Goal: Task Accomplishment & Management: Manage account settings

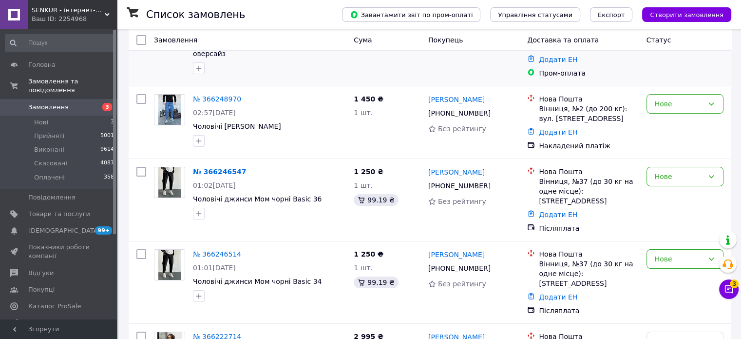
scroll to position [195, 0]
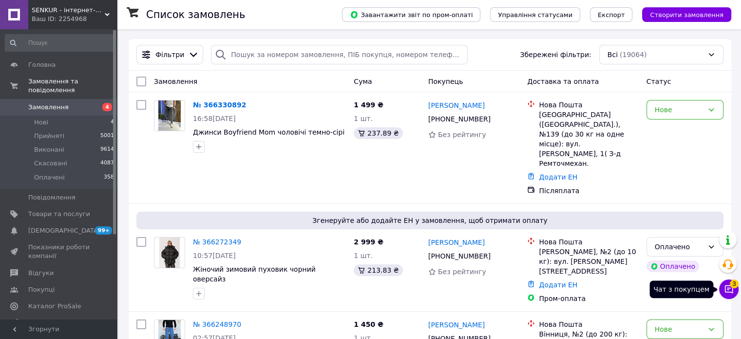
click at [729, 289] on icon at bounding box center [729, 289] width 10 height 10
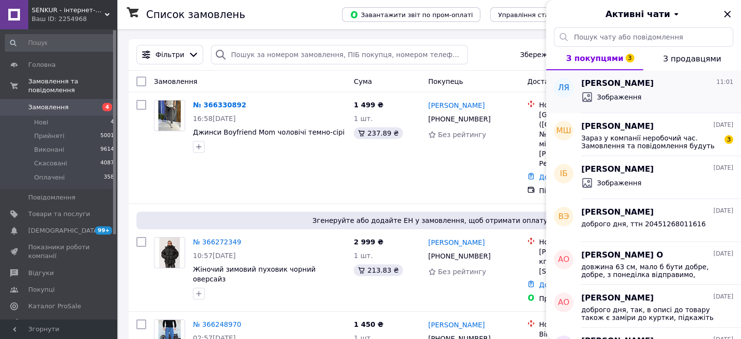
click at [634, 92] on span "Зображення" at bounding box center [619, 97] width 45 height 10
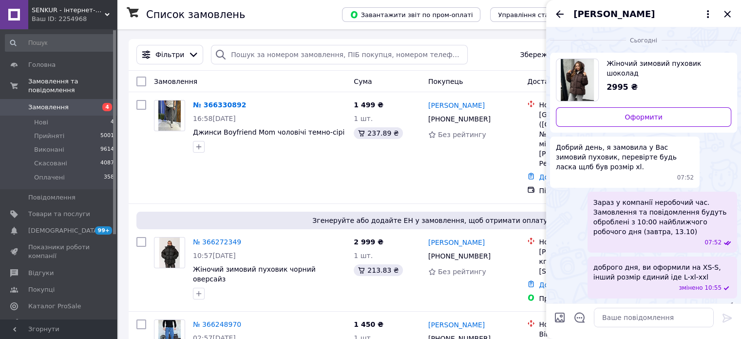
scroll to position [23, 0]
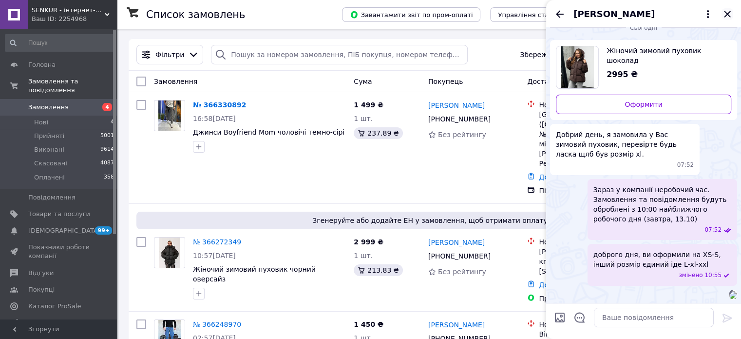
click at [725, 13] on icon "Закрити" at bounding box center [727, 14] width 12 height 12
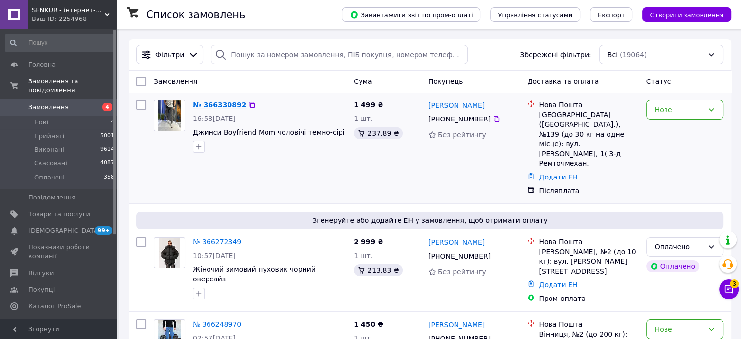
click at [218, 104] on link "№ 366330892" at bounding box center [219, 105] width 53 height 8
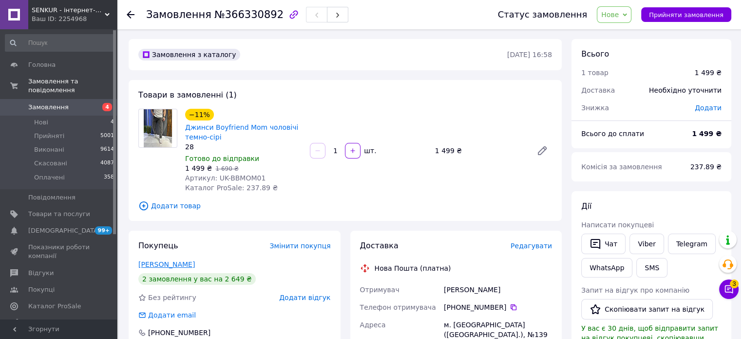
click at [185, 261] on div "Лузіков Роман" at bounding box center [234, 264] width 192 height 10
click at [183, 263] on link "Лузіков Роман" at bounding box center [166, 264] width 56 height 8
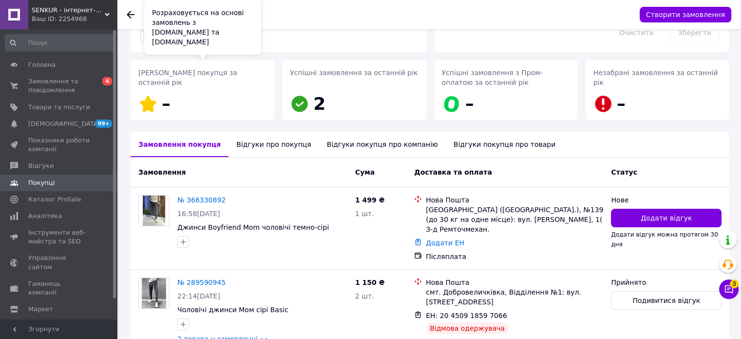
scroll to position [170, 0]
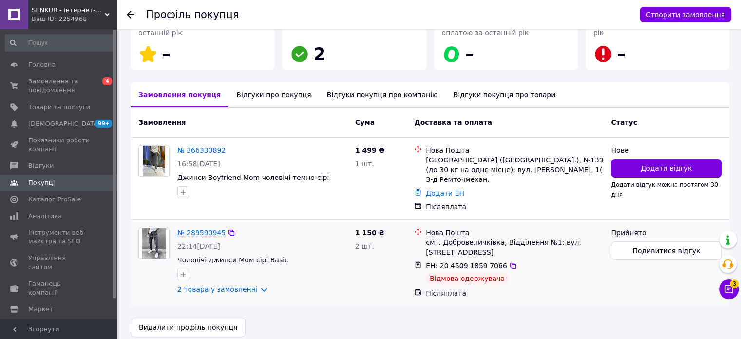
click at [209, 228] on link "№ 289590945" at bounding box center [201, 232] width 48 height 8
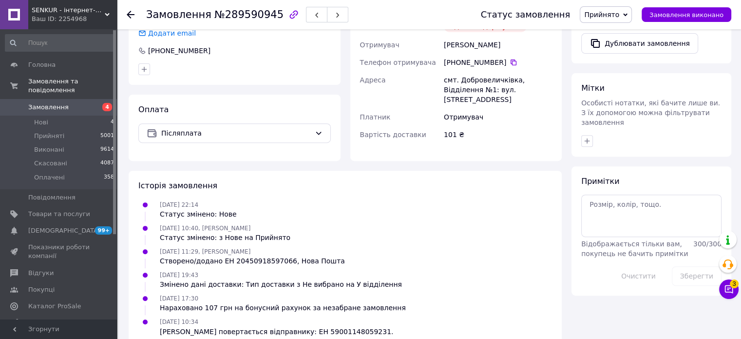
scroll to position [60, 0]
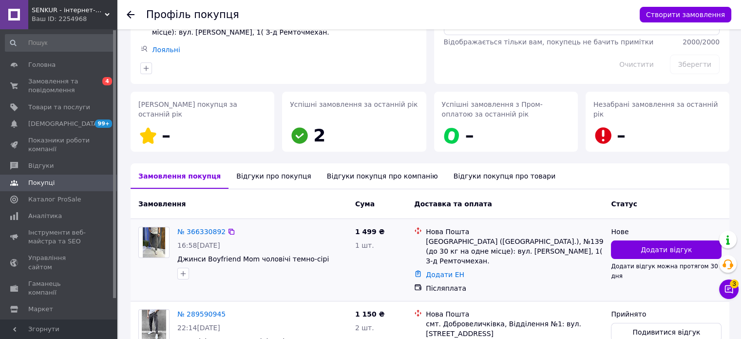
scroll to position [170, 0]
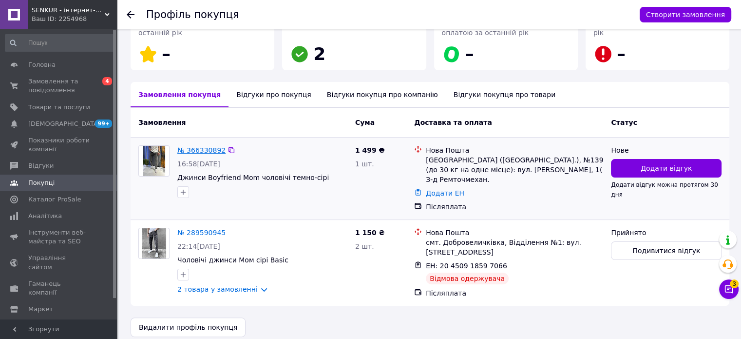
click at [203, 151] on link "№ 366330892" at bounding box center [201, 150] width 48 height 8
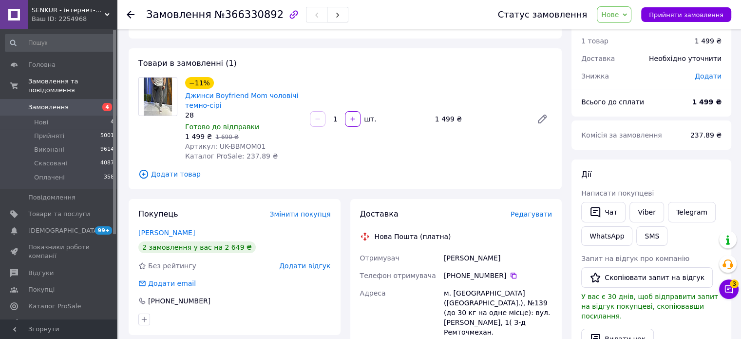
scroll to position [49, 0]
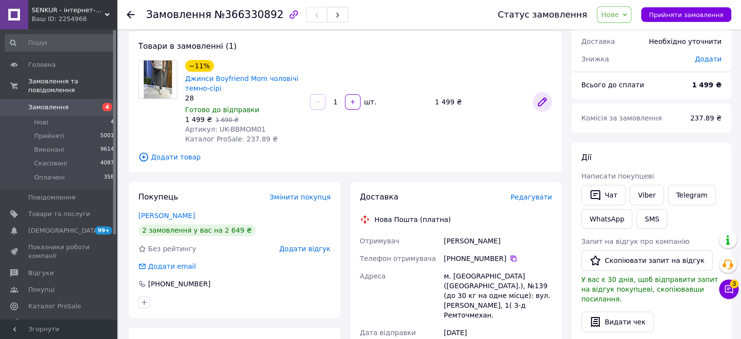
click at [549, 97] on link at bounding box center [541, 101] width 19 height 19
click at [649, 194] on link "Viber" at bounding box center [646, 195] width 34 height 20
click at [694, 194] on link "Telegram" at bounding box center [692, 195] width 48 height 20
click at [92, 103] on span "4" at bounding box center [103, 107] width 27 height 9
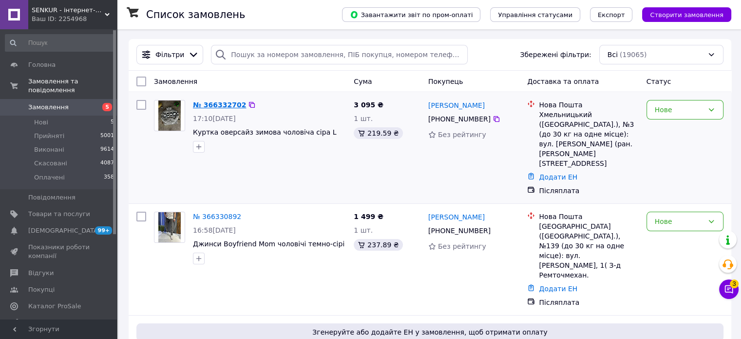
click at [224, 102] on link "№ 366332702" at bounding box center [219, 105] width 53 height 8
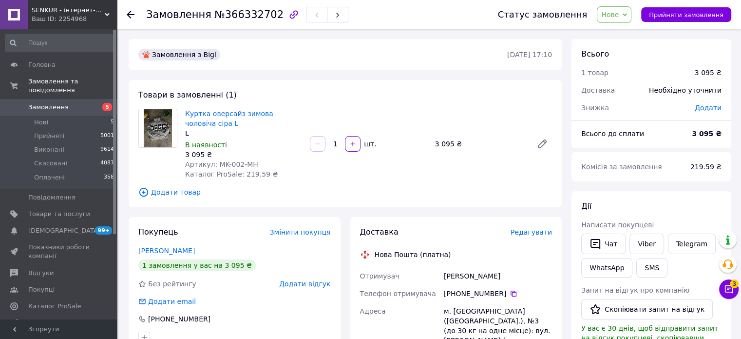
click at [544, 132] on div at bounding box center [541, 143] width 27 height 23
click at [546, 142] on icon at bounding box center [542, 144] width 8 height 8
click at [643, 240] on link "Viber" at bounding box center [646, 243] width 34 height 20
click at [699, 237] on link "Telegram" at bounding box center [692, 243] width 48 height 20
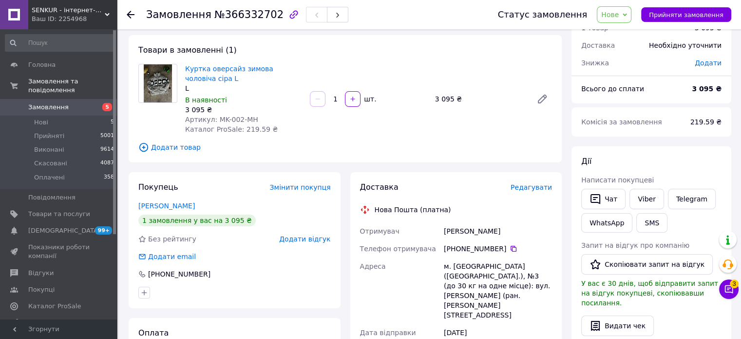
scroll to position [76, 0]
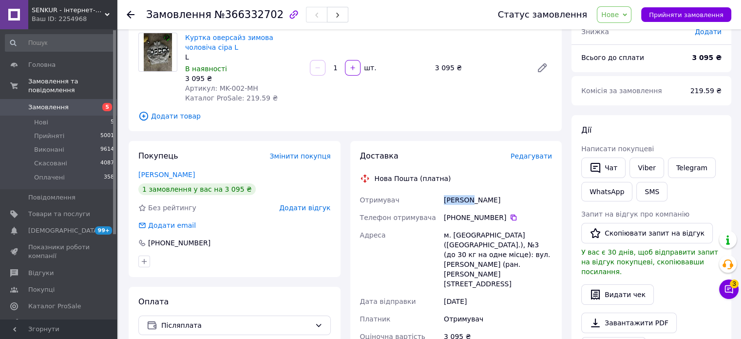
drag, startPoint x: 468, startPoint y: 198, endPoint x: 430, endPoint y: 198, distance: 38.0
click at [430, 198] on div "Отримувач шевчук дмитро Телефон отримувача +380 96 509 19 44   Адреса м. Хмельн…" at bounding box center [456, 299] width 196 height 216
drag, startPoint x: 484, startPoint y: 202, endPoint x: 470, endPoint y: 199, distance: 13.9
click at [470, 199] on div "шевчук дмитро" at bounding box center [498, 200] width 112 height 18
copy div "дмитро"
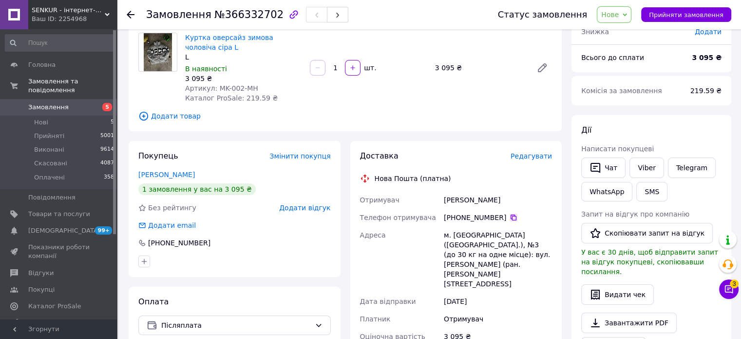
click at [510, 216] on icon at bounding box center [513, 217] width 6 height 6
drag, startPoint x: 484, startPoint y: 233, endPoint x: 452, endPoint y: 233, distance: 32.2
click at [452, 233] on div "м. Хмельницький (Хмельницька обл.), №3 (до 30 кг на одне місце): вул. Сіцінсько…" at bounding box center [498, 259] width 112 height 66
copy div "Хмельницький"
click at [682, 19] on button "Прийняти замовлення" at bounding box center [686, 14] width 90 height 15
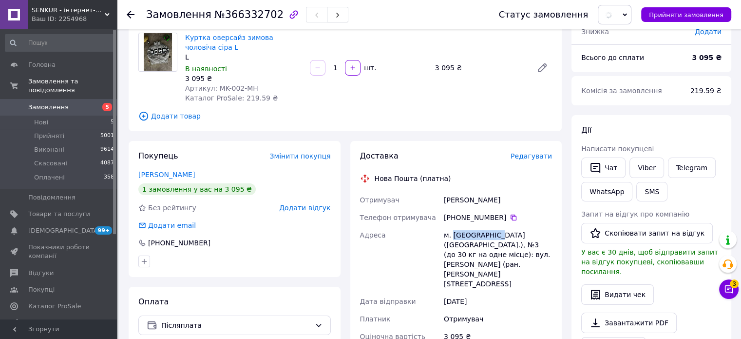
click at [78, 103] on span "Замовлення" at bounding box center [59, 107] width 62 height 9
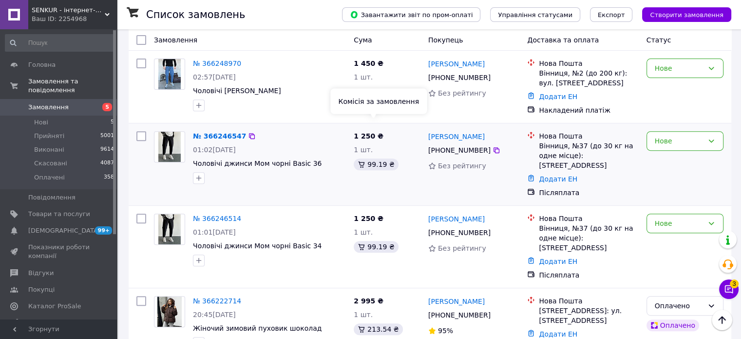
scroll to position [390, 0]
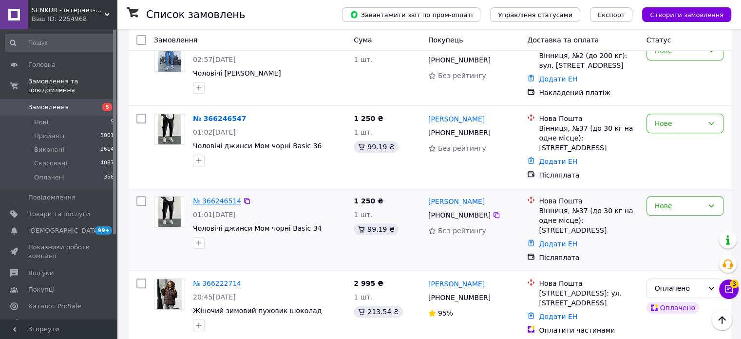
click at [211, 197] on link "№ 366246514" at bounding box center [217, 201] width 48 height 8
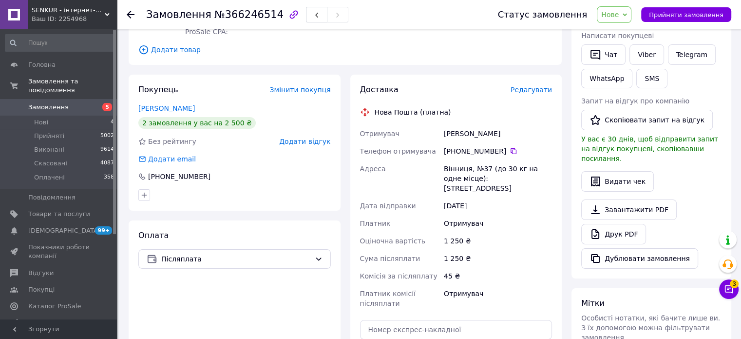
scroll to position [23, 0]
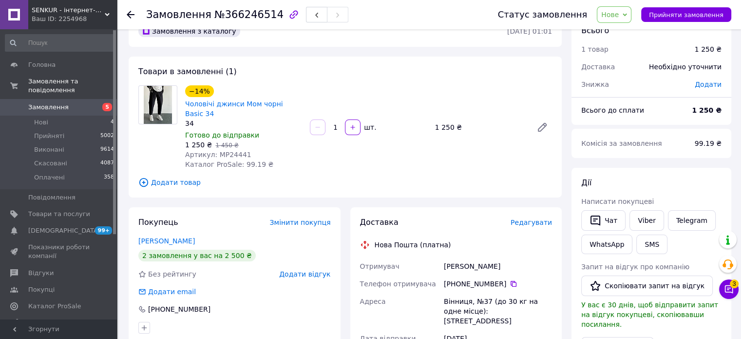
drag, startPoint x: 500, startPoint y: 257, endPoint x: 440, endPoint y: 259, distance: 60.0
copy div "Отримувач Десятник Ілона"
click at [681, 13] on span "Прийняти замовлення" at bounding box center [686, 14] width 75 height 7
click at [509, 280] on icon at bounding box center [513, 284] width 8 height 8
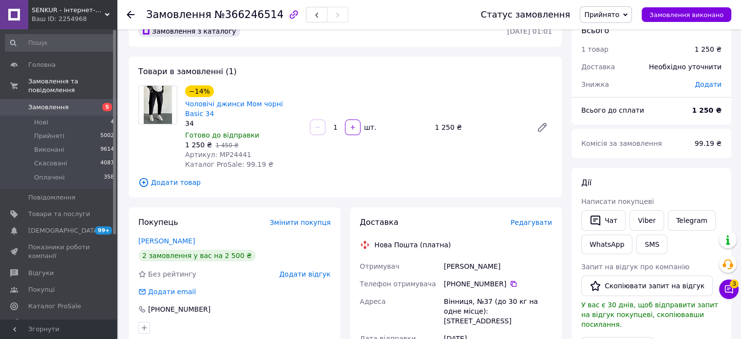
click at [468, 292] on div "Вінниця, №37 (до 30 кг на одне місце): [STREET_ADDRESS]" at bounding box center [498, 310] width 112 height 37
drag, startPoint x: 444, startPoint y: 292, endPoint x: 467, endPoint y: 290, distance: 23.5
click at [467, 292] on div "Вінниця, №37 (до 30 кг на одне місце): [STREET_ADDRESS]" at bounding box center [498, 310] width 112 height 37
copy div "Вінниця"
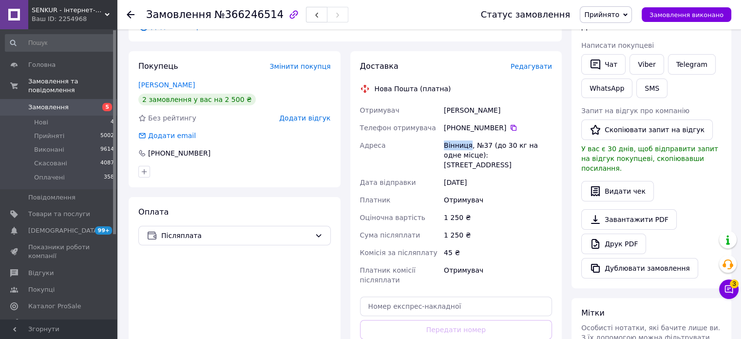
scroll to position [218, 0]
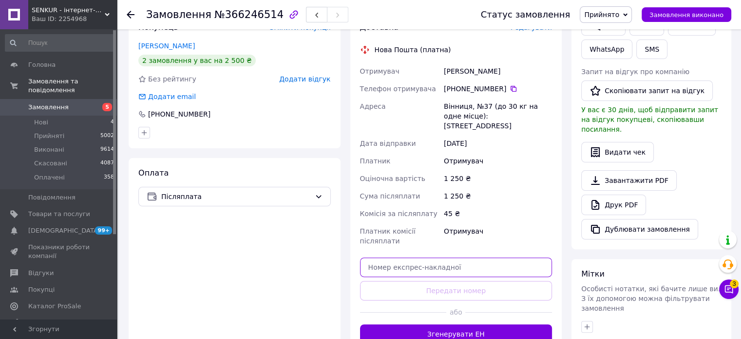
click at [495, 257] on input "text" at bounding box center [456, 266] width 192 height 19
paste input "20451269192996"
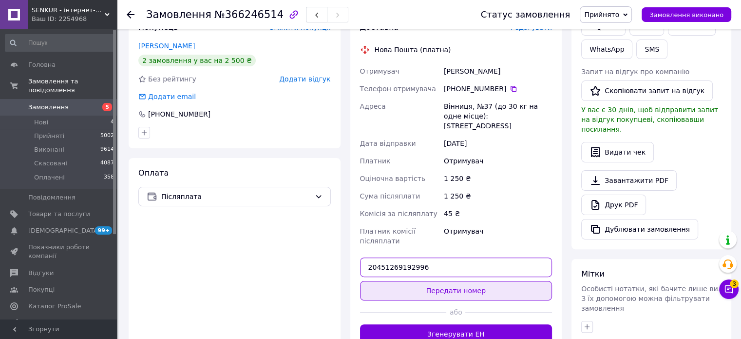
type input "20451269192996"
click at [494, 281] on button "Передати номер" at bounding box center [456, 290] width 192 height 19
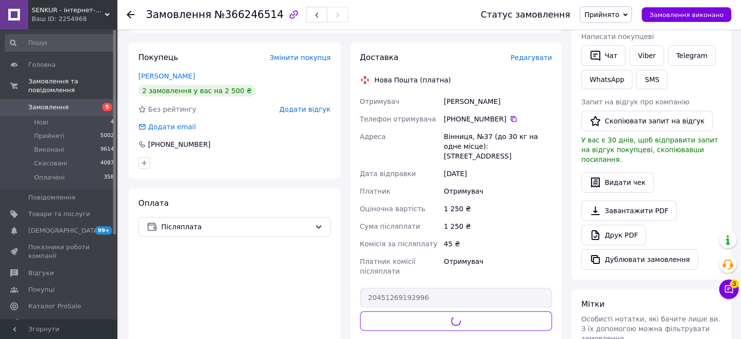
scroll to position [121, 0]
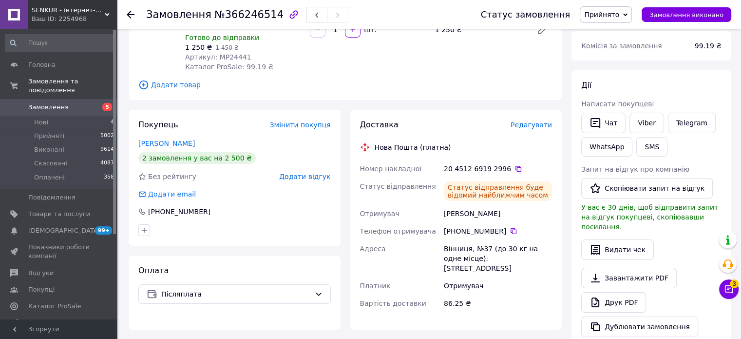
click at [72, 103] on span "Замовлення" at bounding box center [59, 107] width 62 height 9
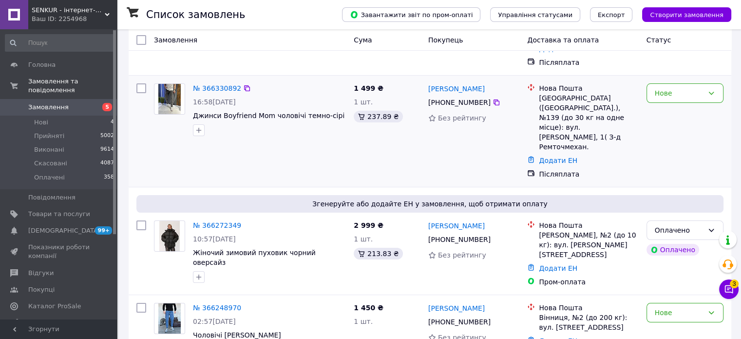
scroll to position [195, 0]
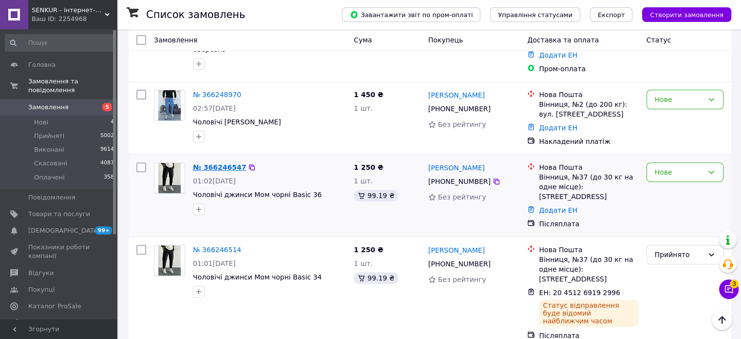
click at [223, 163] on link "№ 366246547" at bounding box center [219, 167] width 53 height 8
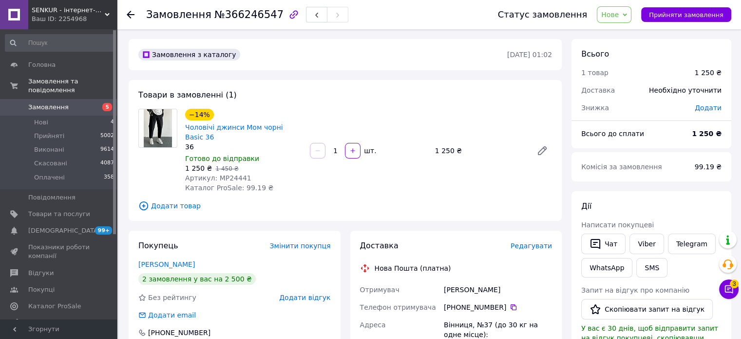
drag, startPoint x: 497, startPoint y: 280, endPoint x: 444, endPoint y: 281, distance: 53.1
click at [444, 281] on div "Десятник Ілона" at bounding box center [498, 290] width 112 height 18
copy div "Десятник Ілона"
click at [696, 19] on button "Прийняти замовлення" at bounding box center [686, 14] width 90 height 15
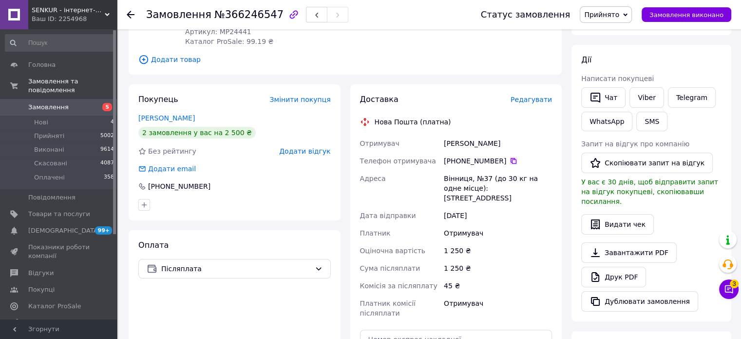
click at [509, 157] on icon at bounding box center [513, 161] width 8 height 8
drag, startPoint x: 468, startPoint y: 168, endPoint x: 358, endPoint y: 27, distance: 178.0
click at [441, 168] on div "Отримувач Десятник Ілона Телефон отримувача +380 98 892 68 32   Адреса Вінниця,…" at bounding box center [456, 227] width 196 height 187
copy div "Адреса Вінниця"
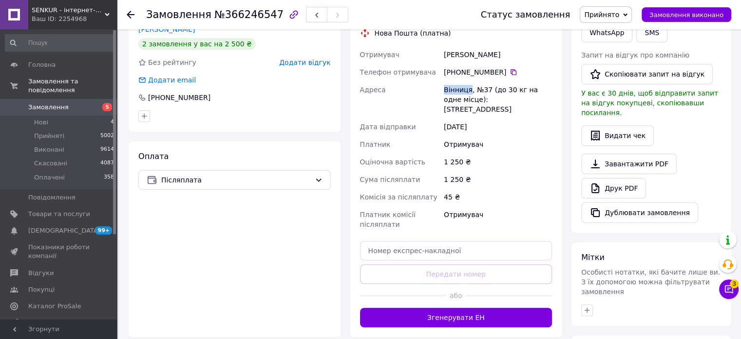
scroll to position [154, 0]
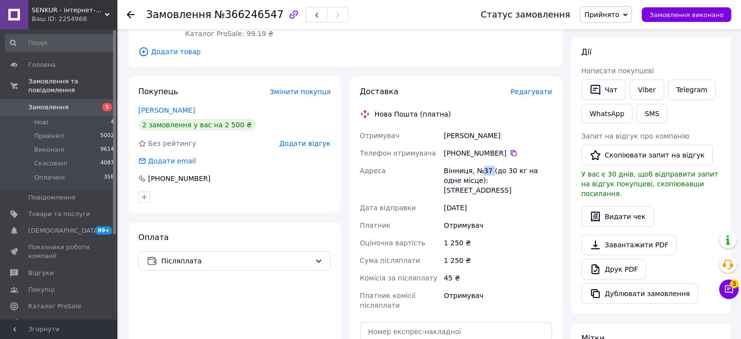
click at [480, 162] on div "Вінниця, №37 (до 30 кг на одне місце): [STREET_ADDRESS]" at bounding box center [498, 180] width 112 height 37
copy div "37"
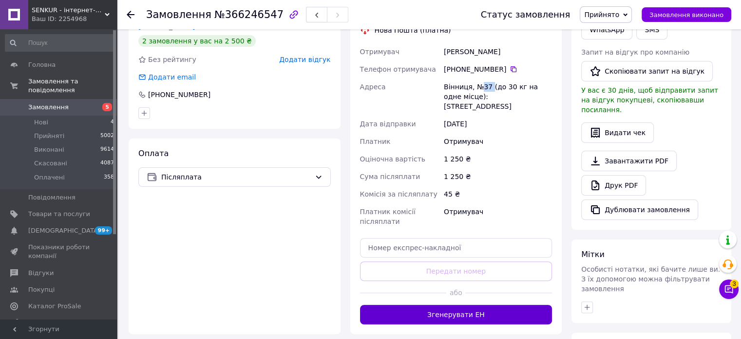
scroll to position [349, 0]
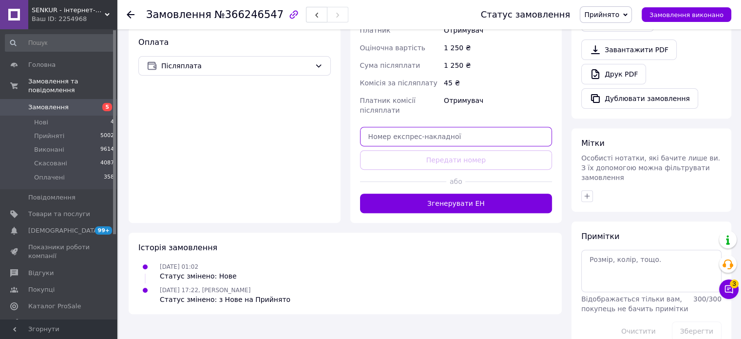
click at [433, 127] on input "text" at bounding box center [456, 136] width 192 height 19
drag, startPoint x: 402, startPoint y: 112, endPoint x: 344, endPoint y: 112, distance: 58.4
click at [344, 112] on div "Покупець Змінити покупця Десятник Ілона 2 замовлення у вас на 2 500 ₴ Без рейти…" at bounding box center [345, 52] width 443 height 341
paste input "20451269193422"
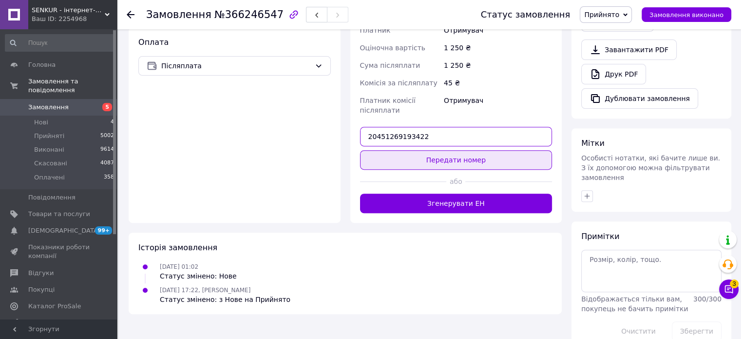
type input "20451269193422"
click at [425, 150] on button "Передати номер" at bounding box center [456, 159] width 192 height 19
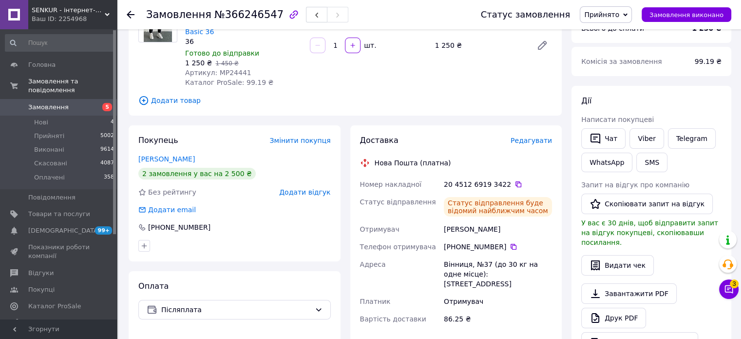
scroll to position [0, 0]
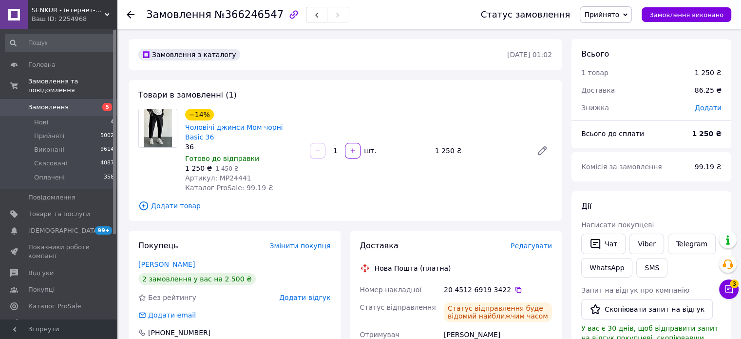
click at [78, 103] on span "Замовлення" at bounding box center [59, 107] width 62 height 9
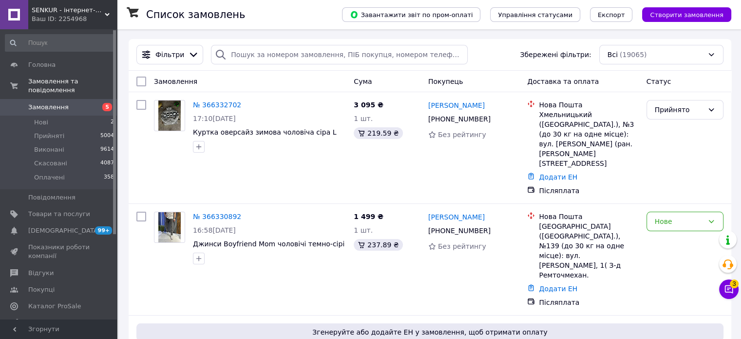
click at [737, 285] on span "3" at bounding box center [734, 283] width 9 height 9
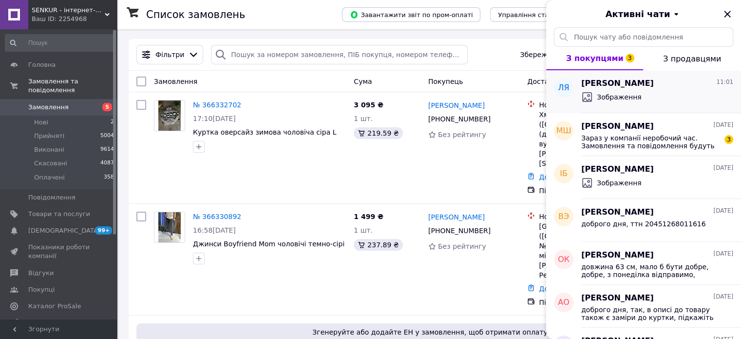
click at [651, 95] on div "Зображення" at bounding box center [657, 97] width 152 height 16
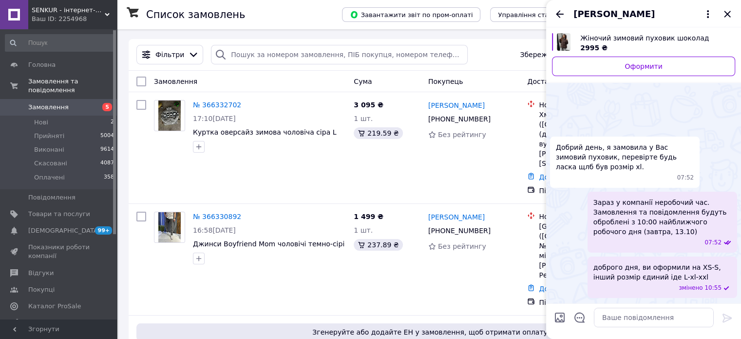
scroll to position [23, 0]
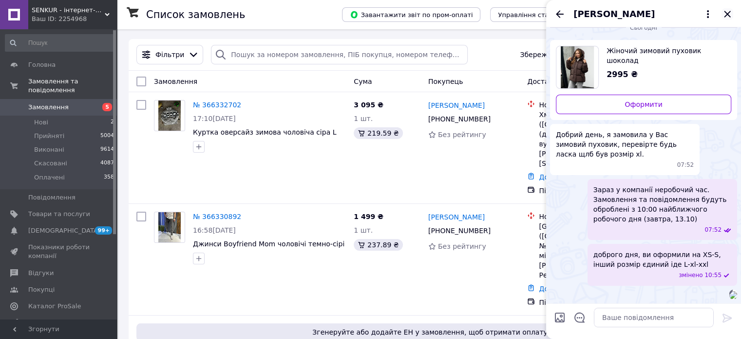
click at [728, 13] on icon "Закрити" at bounding box center [727, 14] width 6 height 6
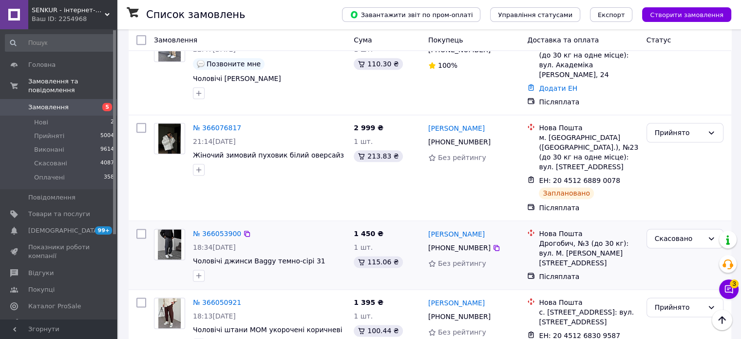
scroll to position [1169, 0]
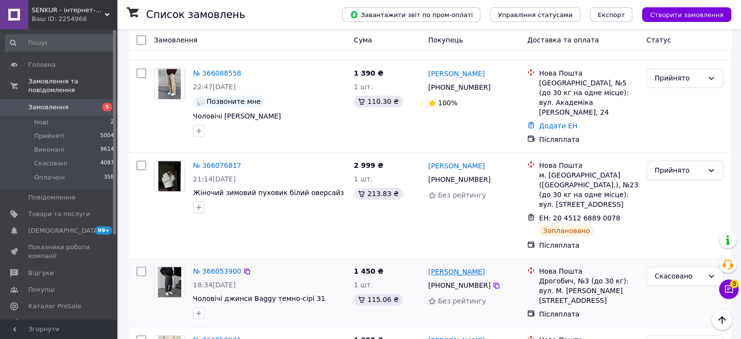
click at [442, 266] on link "[PERSON_NAME]" at bounding box center [456, 271] width 56 height 10
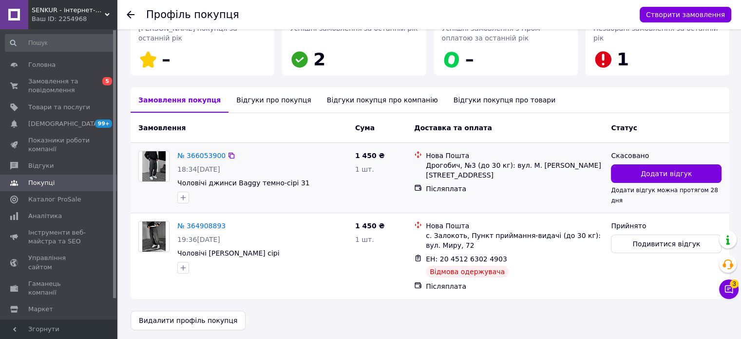
scroll to position [164, 0]
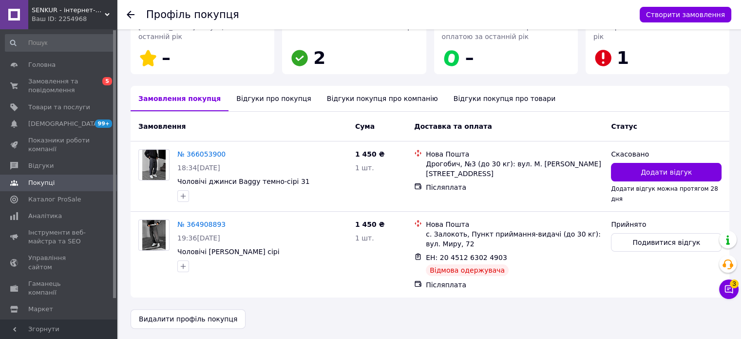
click at [260, 102] on div "Відгуки про покупця" at bounding box center [273, 98] width 90 height 25
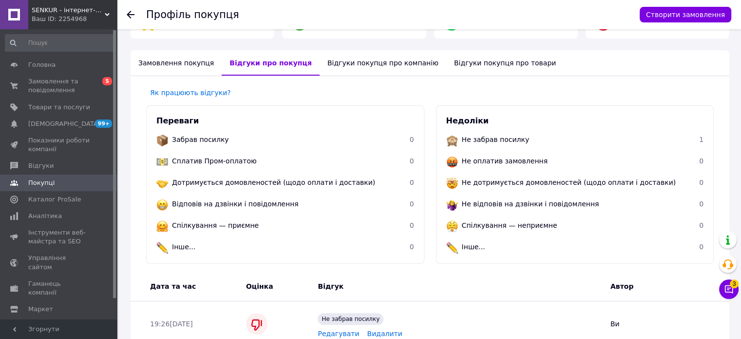
scroll to position [202, 0]
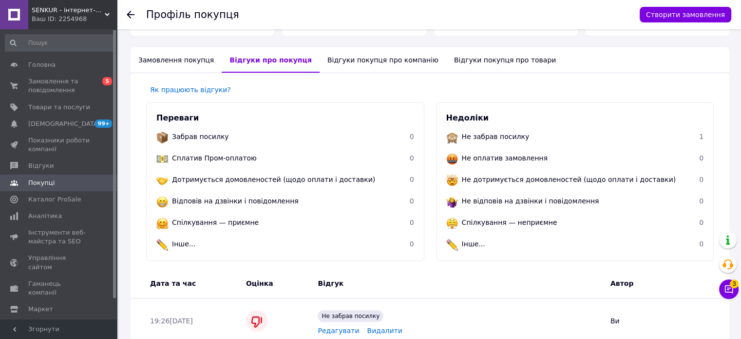
click at [182, 63] on div "Замовлення покупця" at bounding box center [176, 59] width 91 height 25
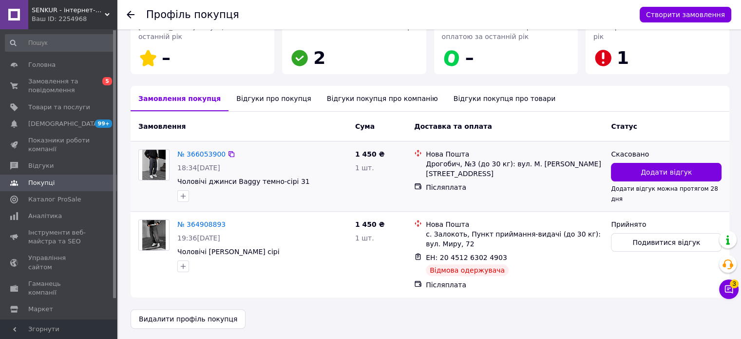
scroll to position [0, 0]
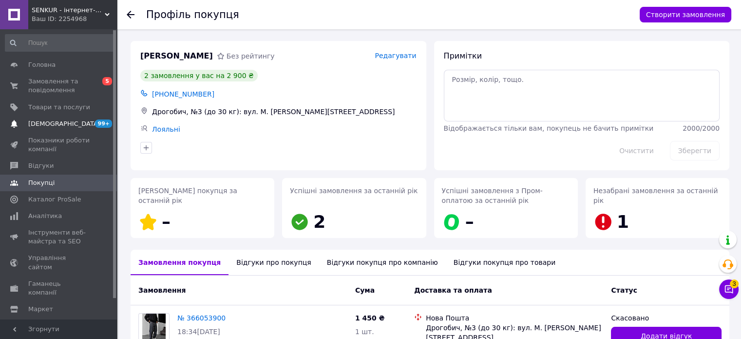
click at [88, 123] on span "[DEMOGRAPHIC_DATA]" at bounding box center [59, 123] width 62 height 9
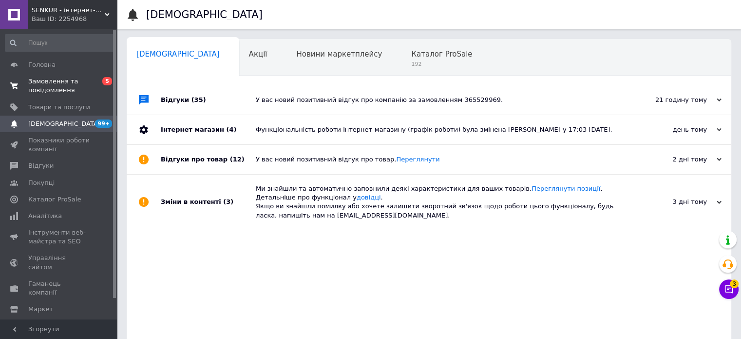
click at [72, 82] on span "Замовлення та повідомлення" at bounding box center [59, 86] width 62 height 18
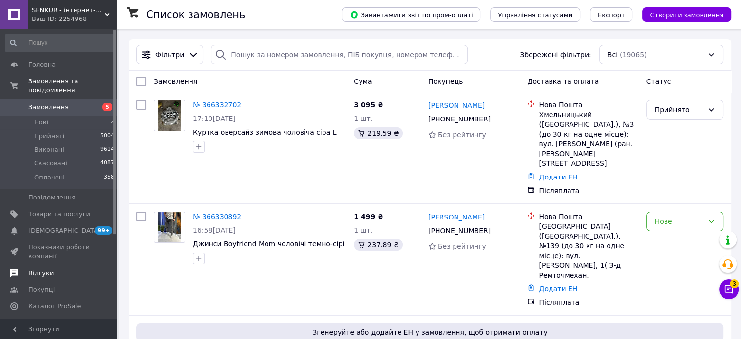
click at [51, 268] on span "Відгуки" at bounding box center [59, 272] width 62 height 9
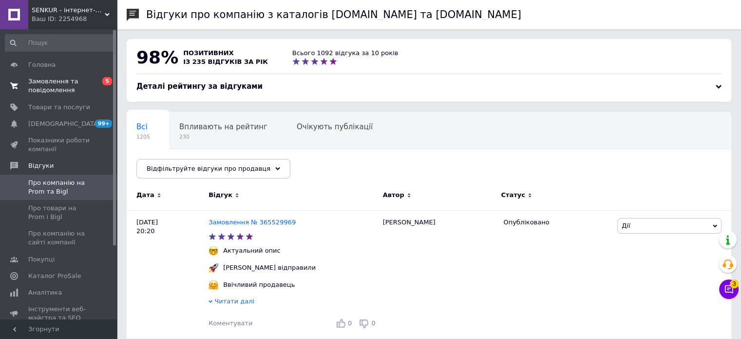
click at [64, 87] on span "Замовлення та повідомлення" at bounding box center [59, 86] width 62 height 18
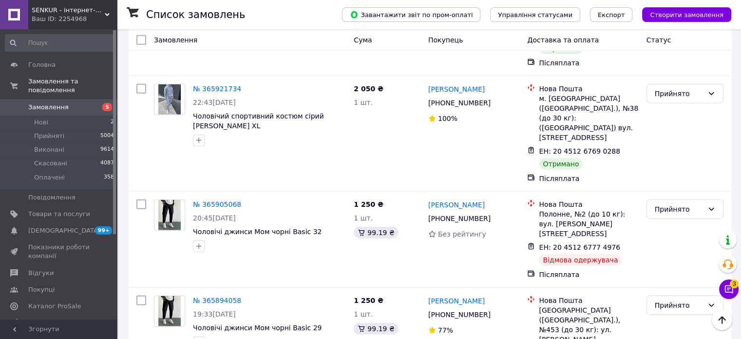
scroll to position [2289, 0]
drag, startPoint x: 553, startPoint y: 122, endPoint x: 547, endPoint y: 123, distance: 5.9
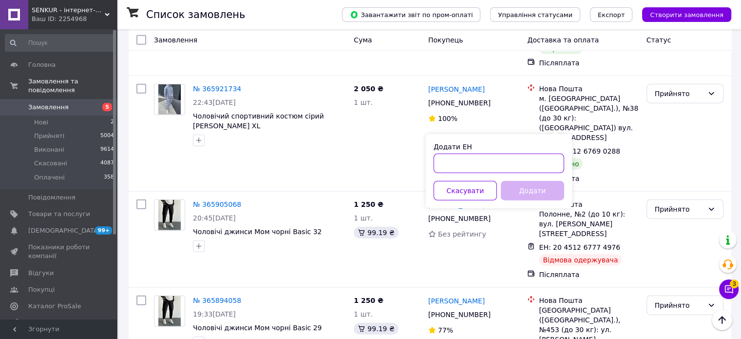
click at [470, 165] on input "Додати ЕН" at bounding box center [498, 162] width 131 height 19
paste input "20451268078228"
type input "20451268078228"
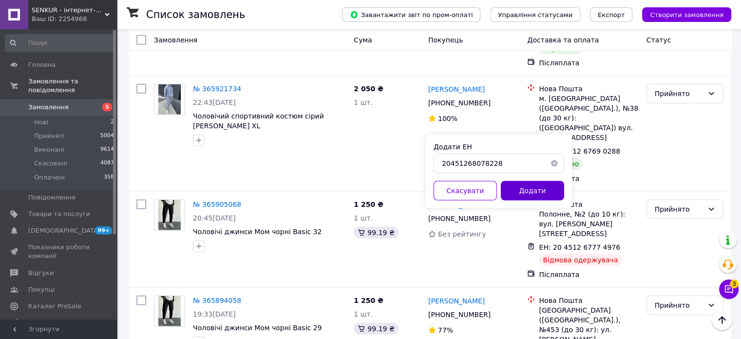
click at [520, 187] on button "Додати" at bounding box center [532, 190] width 63 height 19
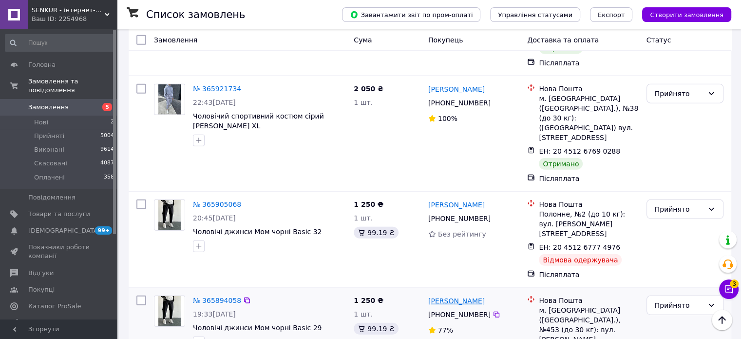
click at [485, 296] on link "[PERSON_NAME]" at bounding box center [456, 301] width 56 height 10
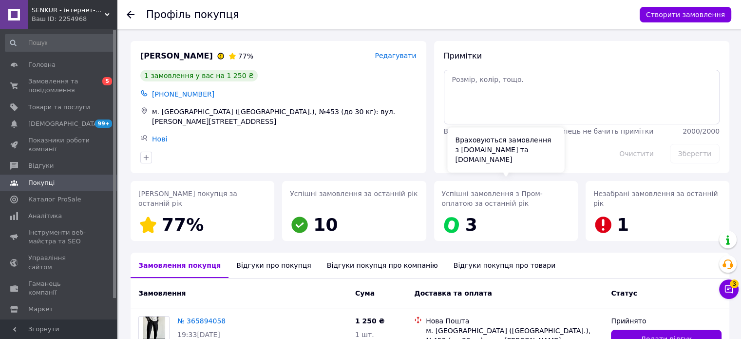
scroll to position [102, 0]
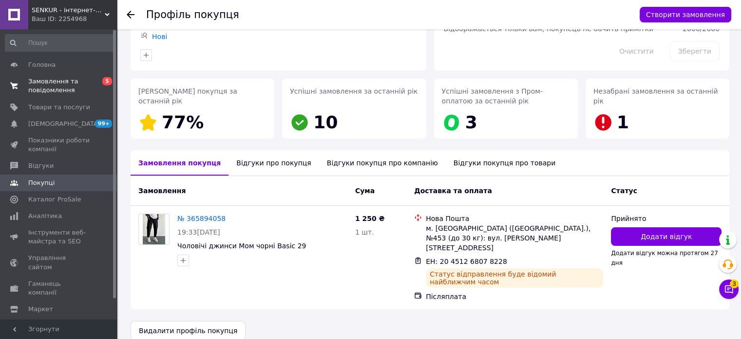
click at [90, 83] on span "Замовлення та повідомлення" at bounding box center [59, 86] width 62 height 18
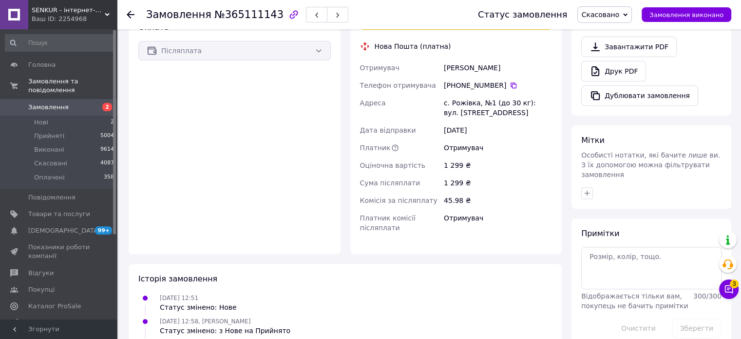
scroll to position [392, 0]
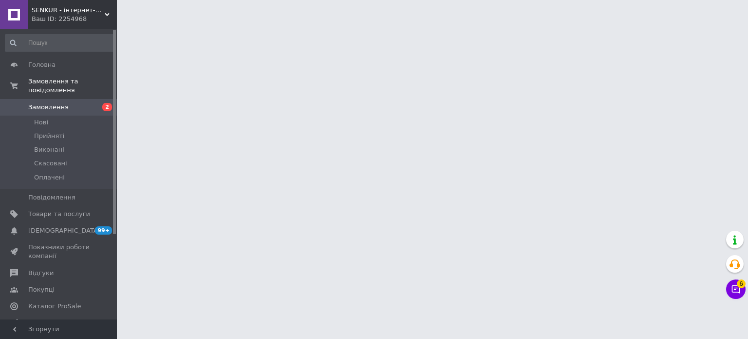
click at [738, 296] on button "Чат з покупцем 6" at bounding box center [735, 288] width 19 height 19
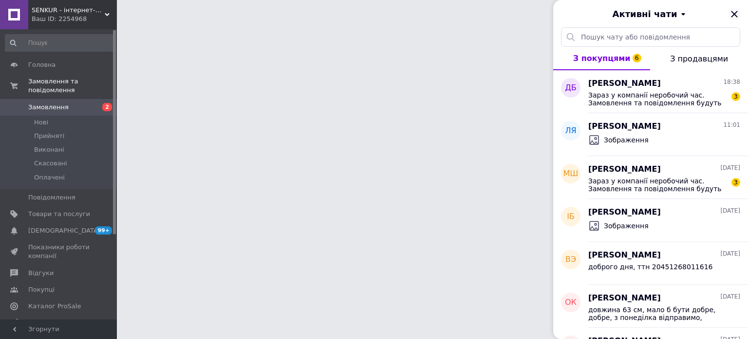
click at [734, 16] on icon "Закрити" at bounding box center [735, 14] width 12 height 12
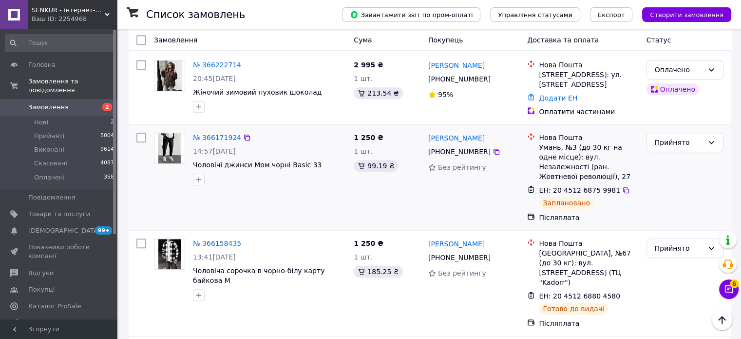
scroll to position [974, 0]
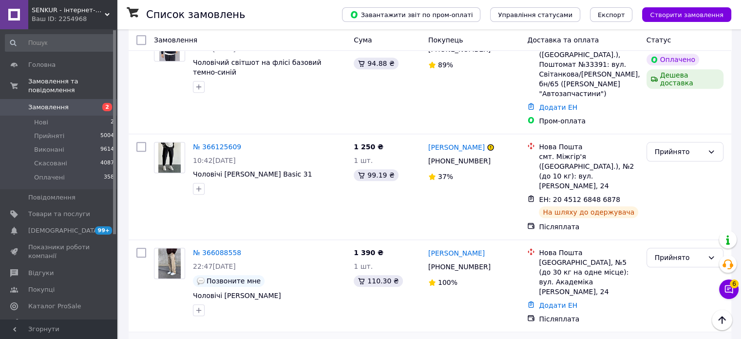
drag, startPoint x: 486, startPoint y: 234, endPoint x: 425, endPoint y: 232, distance: 61.4
copy link "[PERSON_NAME]"
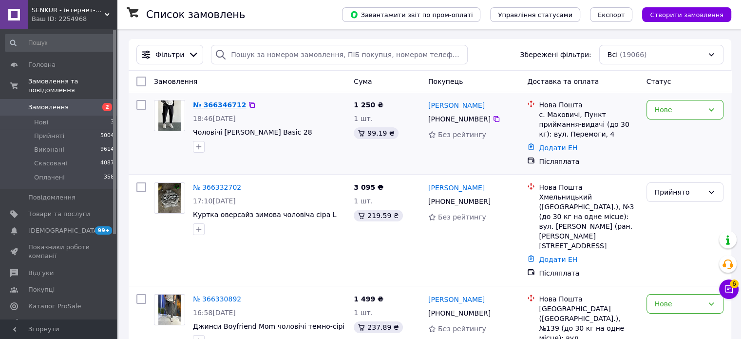
drag, startPoint x: 238, startPoint y: 98, endPoint x: 230, endPoint y: 102, distance: 8.5
click at [237, 98] on div "№ 366346712 18:46[DATE] Чоловічі джинси Мом чорні Basic 28" at bounding box center [269, 126] width 161 height 60
click at [230, 102] on link "№ 366346712" at bounding box center [219, 105] width 53 height 8
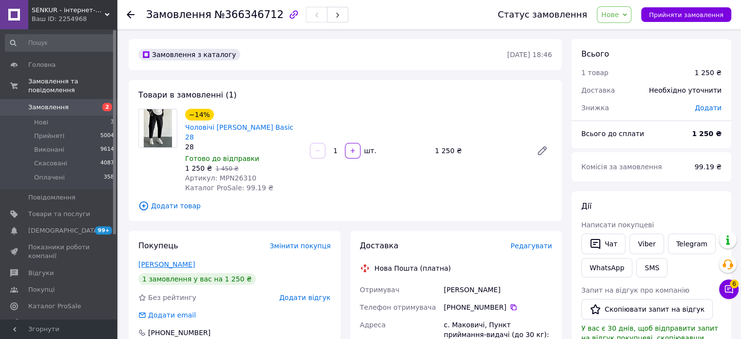
click at [177, 260] on link "[PERSON_NAME]" at bounding box center [166, 264] width 56 height 8
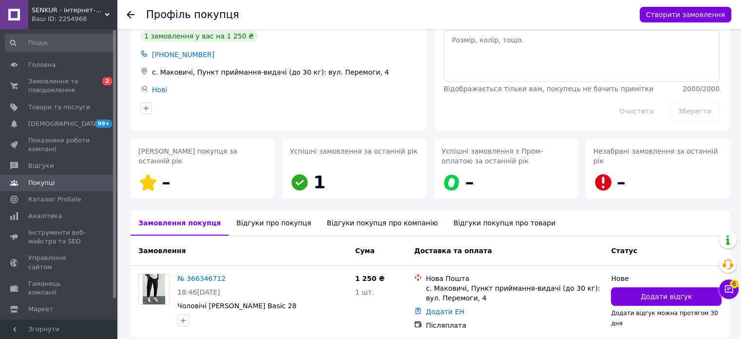
scroll to position [81, 0]
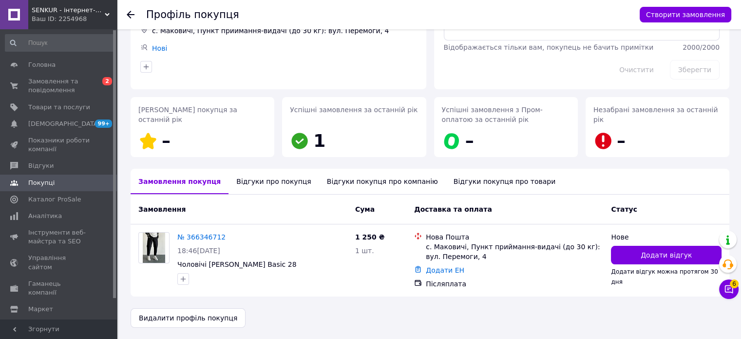
click at [261, 184] on div "Відгуки про покупця" at bounding box center [273, 181] width 90 height 25
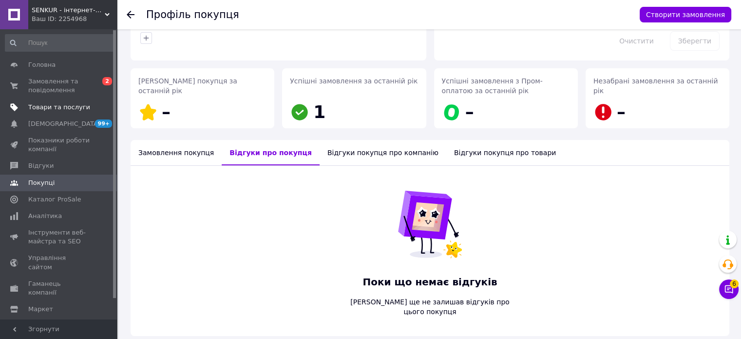
scroll to position [139, 0]
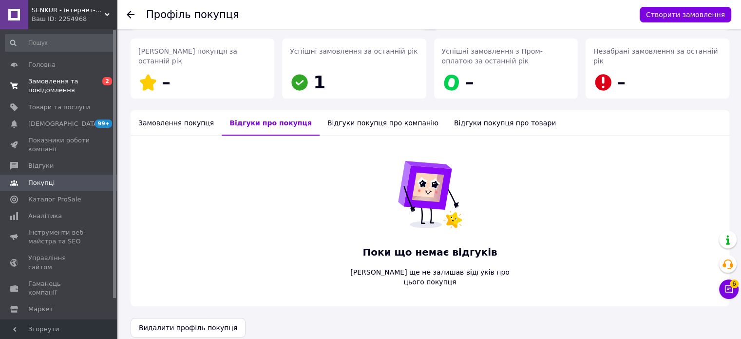
drag, startPoint x: 55, startPoint y: 92, endPoint x: 168, endPoint y: 4, distance: 143.4
click at [54, 92] on span "Замовлення та повідомлення" at bounding box center [59, 86] width 62 height 18
